Goal: Task Accomplishment & Management: Use online tool/utility

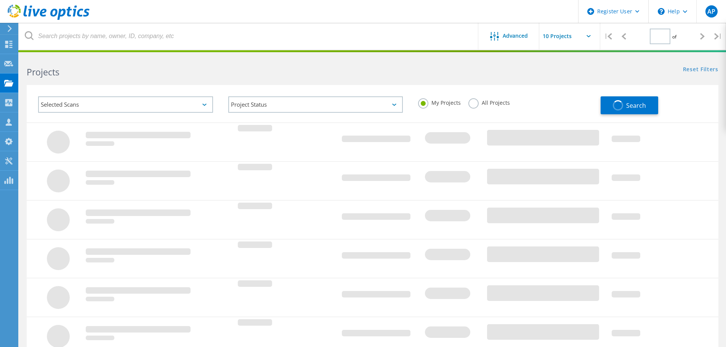
type input "1"
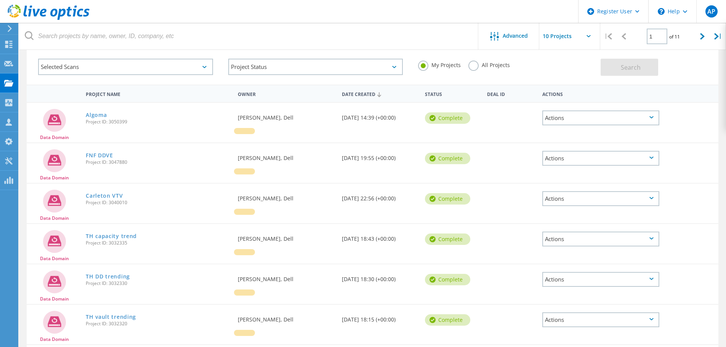
scroll to position [38, 0]
click at [112, 155] on link "FNF DDVE" at bounding box center [99, 155] width 27 height 5
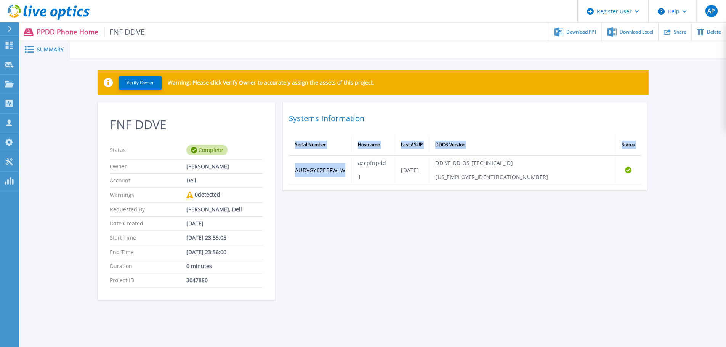
drag, startPoint x: 352, startPoint y: 164, endPoint x: 281, endPoint y: 165, distance: 70.6
click at [281, 165] on div "FNF DDVE Status Complete Owner Alex Page Account Dell Warnings 0 detected Reque…" at bounding box center [373, 206] width 551 height 207
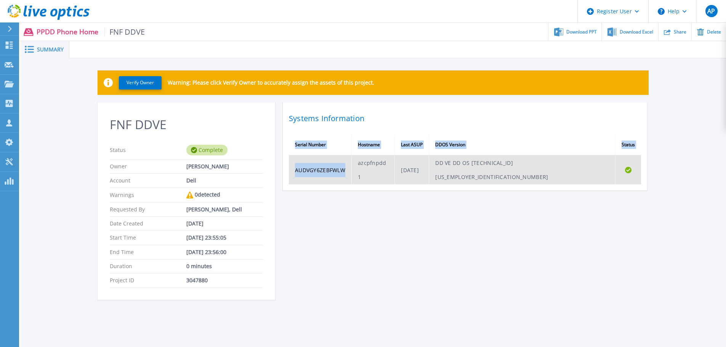
click at [339, 168] on td "AUDVGY6ZEBFWLW" at bounding box center [320, 170] width 63 height 29
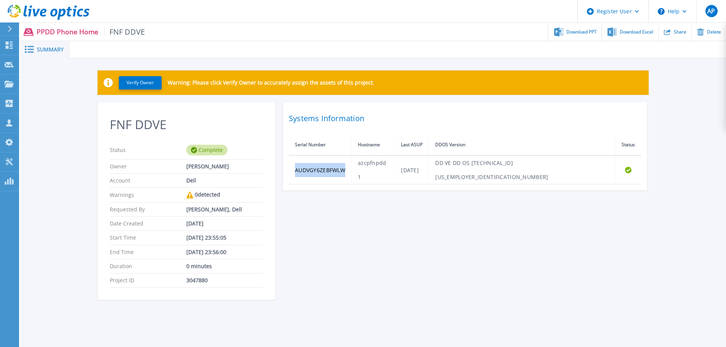
drag, startPoint x: 350, startPoint y: 164, endPoint x: 313, endPoint y: 183, distance: 41.8
click at [296, 165] on td "AUDVGY6ZEBFWLW" at bounding box center [320, 170] width 63 height 29
copy td "AUDVGY6ZEBFWLW"
click at [8, 48] on icon at bounding box center [9, 45] width 7 height 7
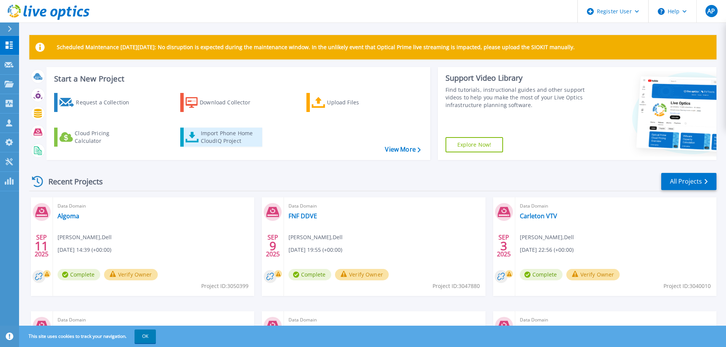
click at [228, 135] on div "Import Phone Home CloudIQ Project" at bounding box center [230, 137] width 59 height 15
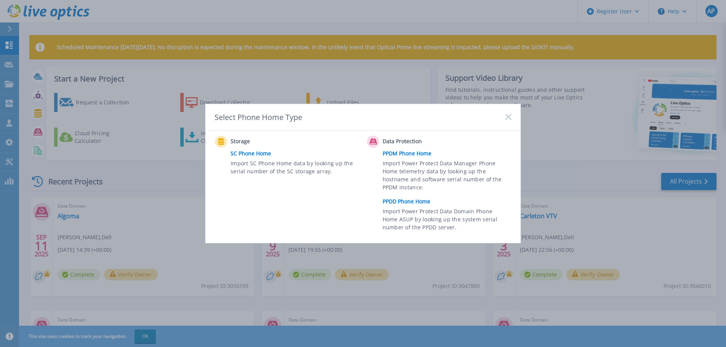
click at [402, 203] on link "PPDD Phone Home" at bounding box center [449, 201] width 133 height 11
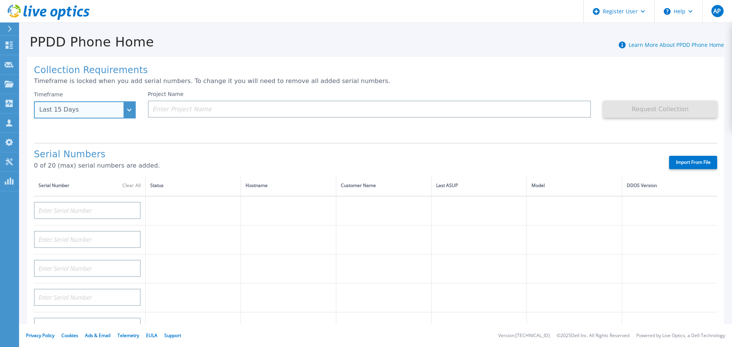
click at [118, 115] on div "Last 15 Days" at bounding box center [85, 109] width 102 height 17
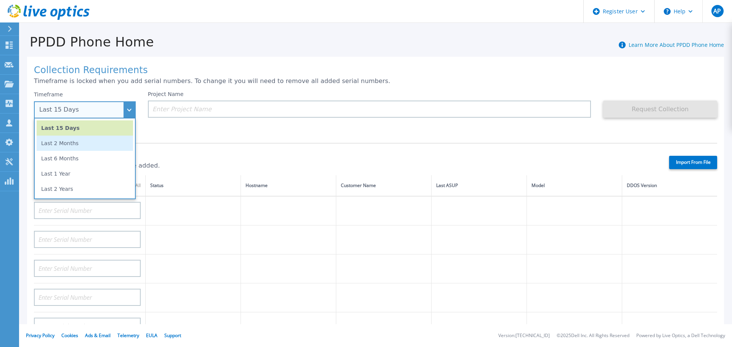
click at [98, 148] on li "Last 2 Months" at bounding box center [85, 143] width 96 height 15
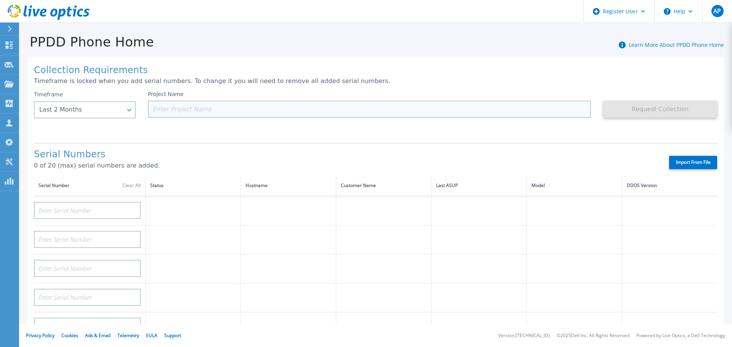
click at [193, 108] on input at bounding box center [370, 109] width 444 height 17
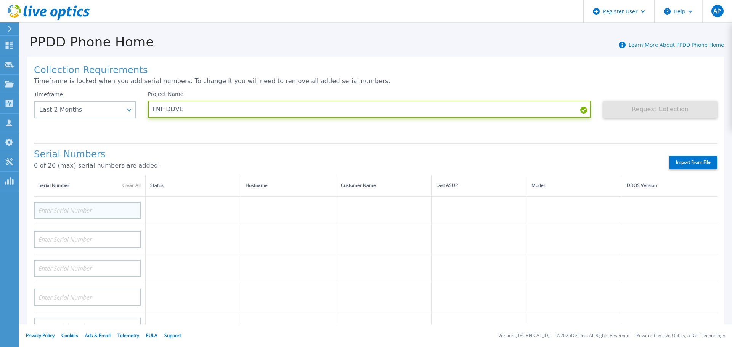
type input "FNF DDVE"
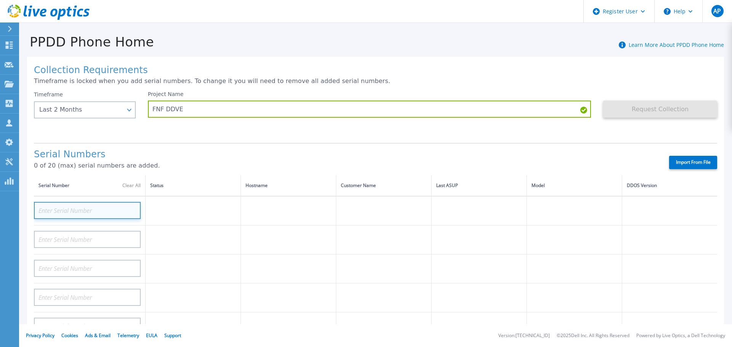
click at [103, 207] on input at bounding box center [87, 210] width 107 height 17
paste input "AUDVGY6ZEBFWLW"
type input "AUDVGY6ZEBFWLW"
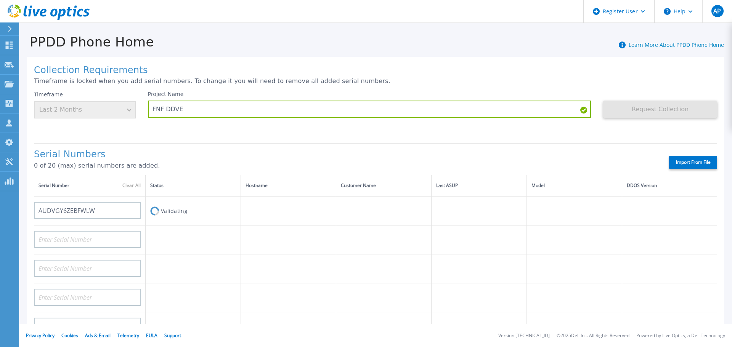
click at [217, 147] on div "Serial Numbers 0 of 20 (max) serial numbers are added. Import From File" at bounding box center [375, 159] width 683 height 32
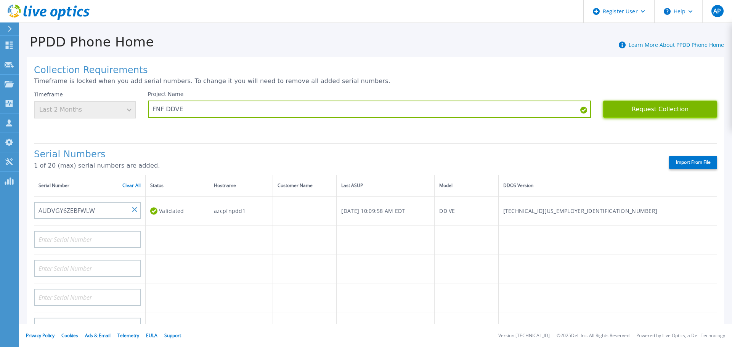
click at [657, 103] on button "Request Collection" at bounding box center [660, 109] width 114 height 17
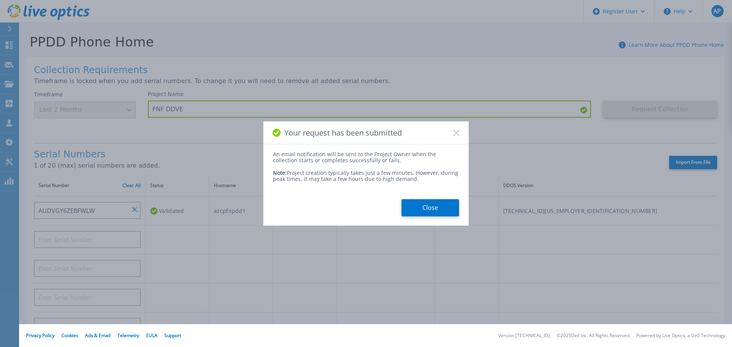
click at [433, 201] on button "Close" at bounding box center [431, 207] width 58 height 17
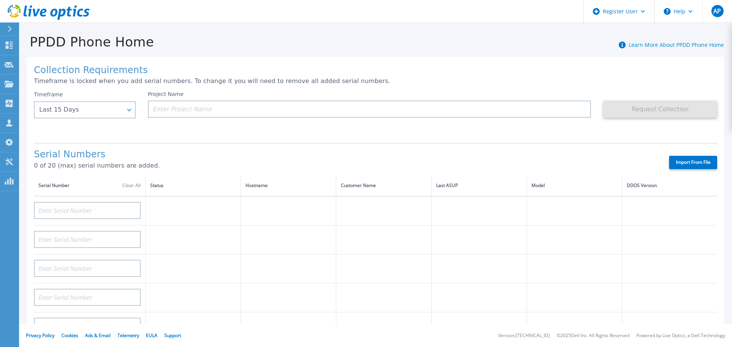
click at [10, 27] on icon at bounding box center [10, 29] width 4 height 6
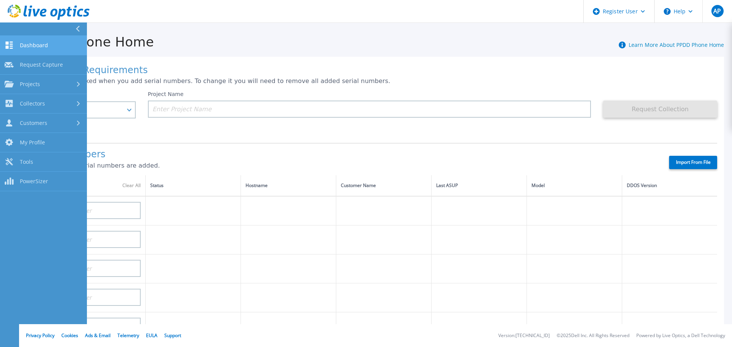
click at [47, 45] on span "Dashboard" at bounding box center [34, 45] width 28 height 7
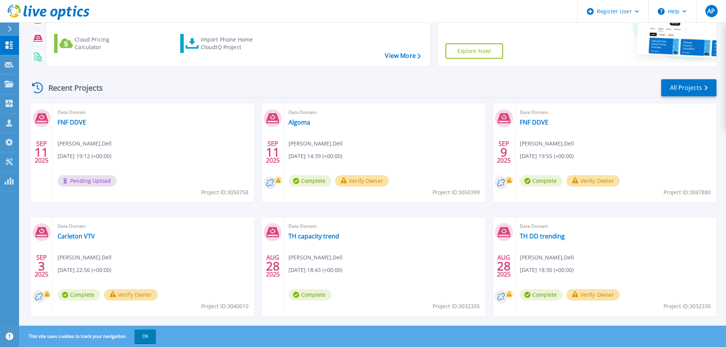
scroll to position [107, 0]
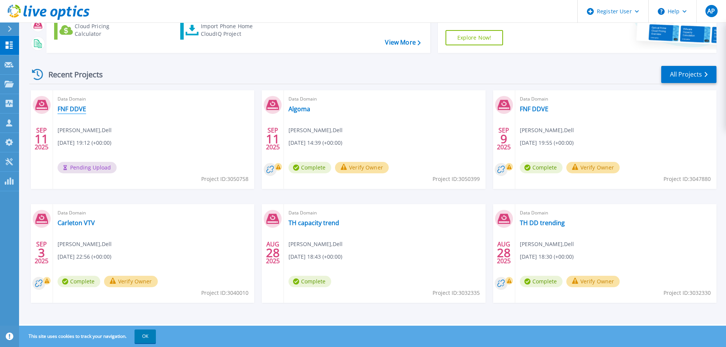
click at [71, 111] on link "FNF DDVE" at bounding box center [72, 109] width 29 height 8
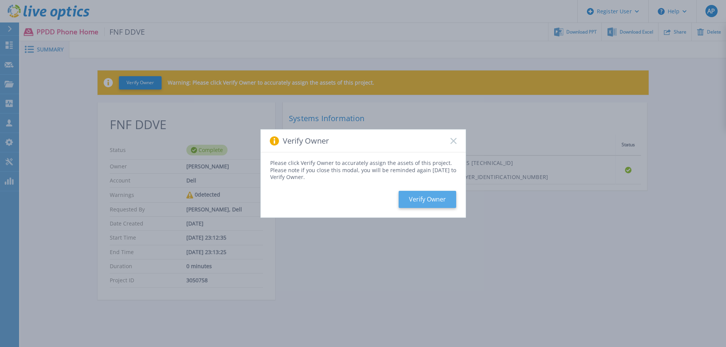
click at [442, 204] on button "Verify Owner" at bounding box center [428, 199] width 58 height 17
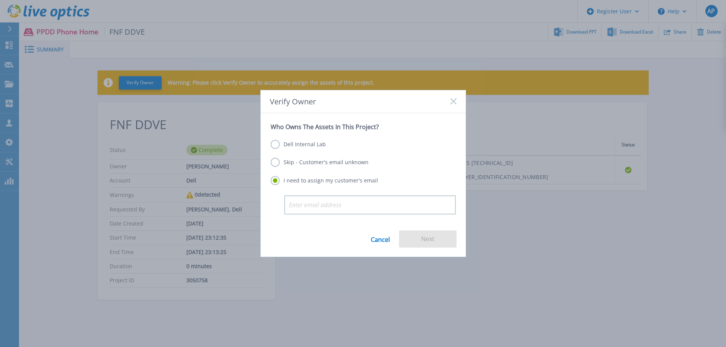
click at [289, 160] on label "Skip - Customer's email unknown" at bounding box center [320, 162] width 98 height 9
click at [0, 0] on input "Skip - Customer's email unknown" at bounding box center [0, 0] width 0 height 0
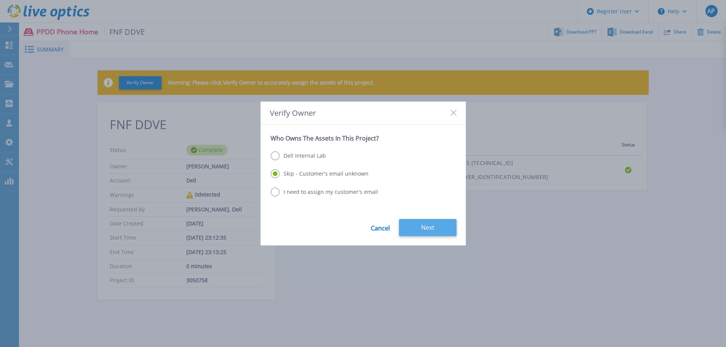
click at [448, 232] on button "Next" at bounding box center [428, 227] width 58 height 17
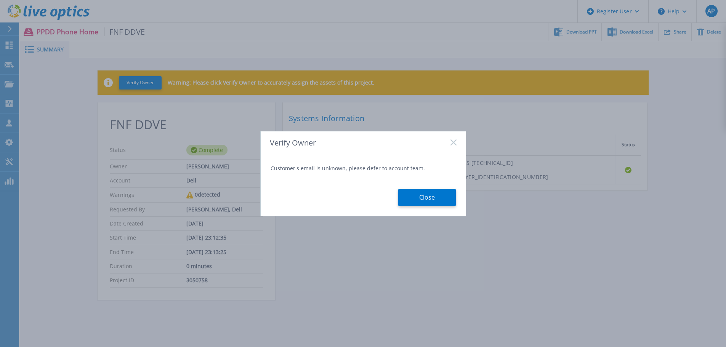
click at [437, 205] on button "Close" at bounding box center [428, 197] width 58 height 17
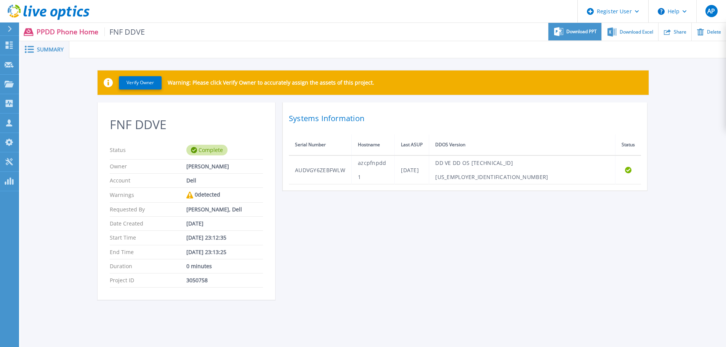
click at [582, 29] on span "Download PPT" at bounding box center [582, 31] width 31 height 5
